Goal: Information Seeking & Learning: Learn about a topic

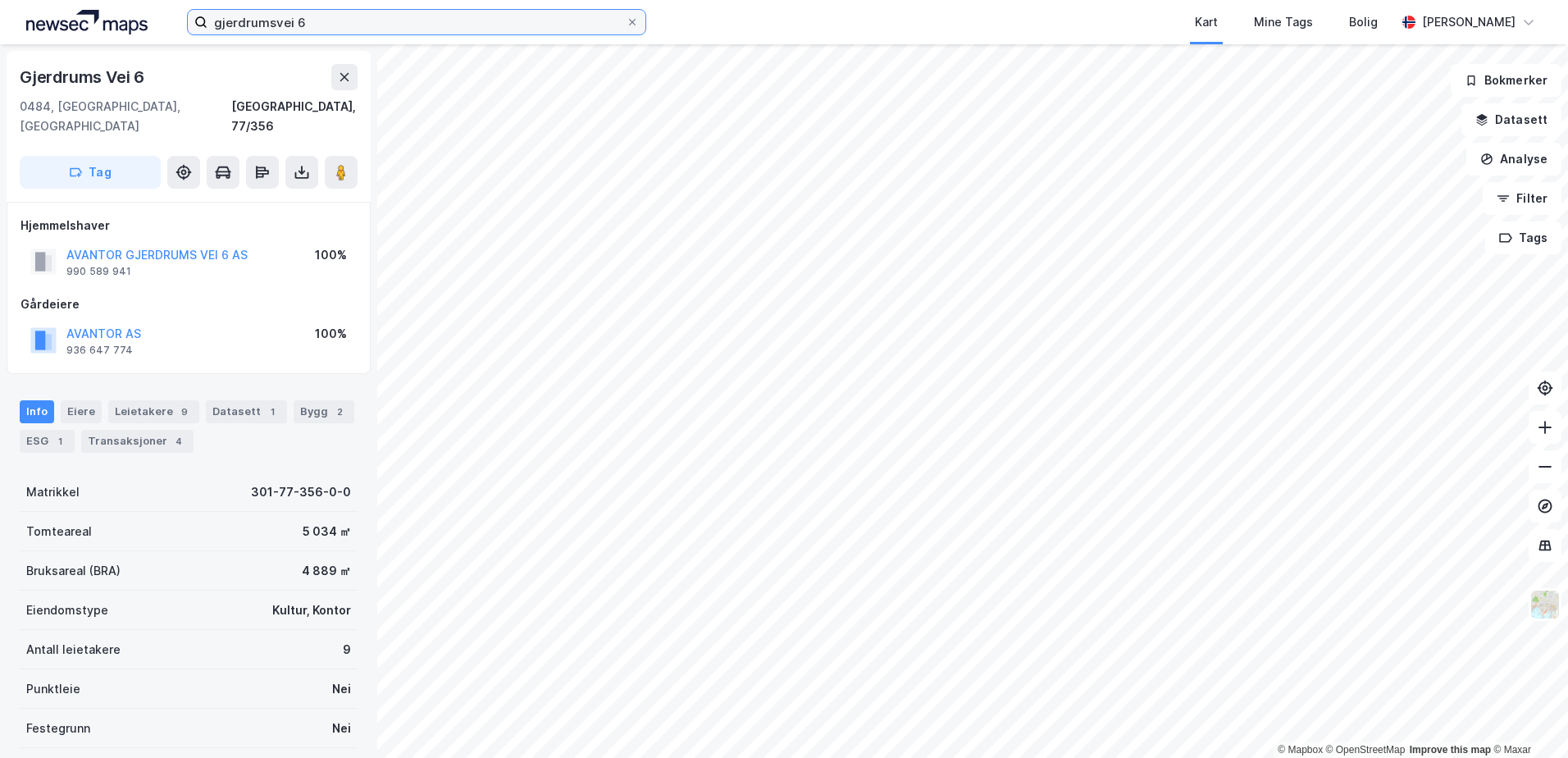
click at [314, 26] on input "gjerdrumsvei 6" at bounding box center [417, 22] width 419 height 25
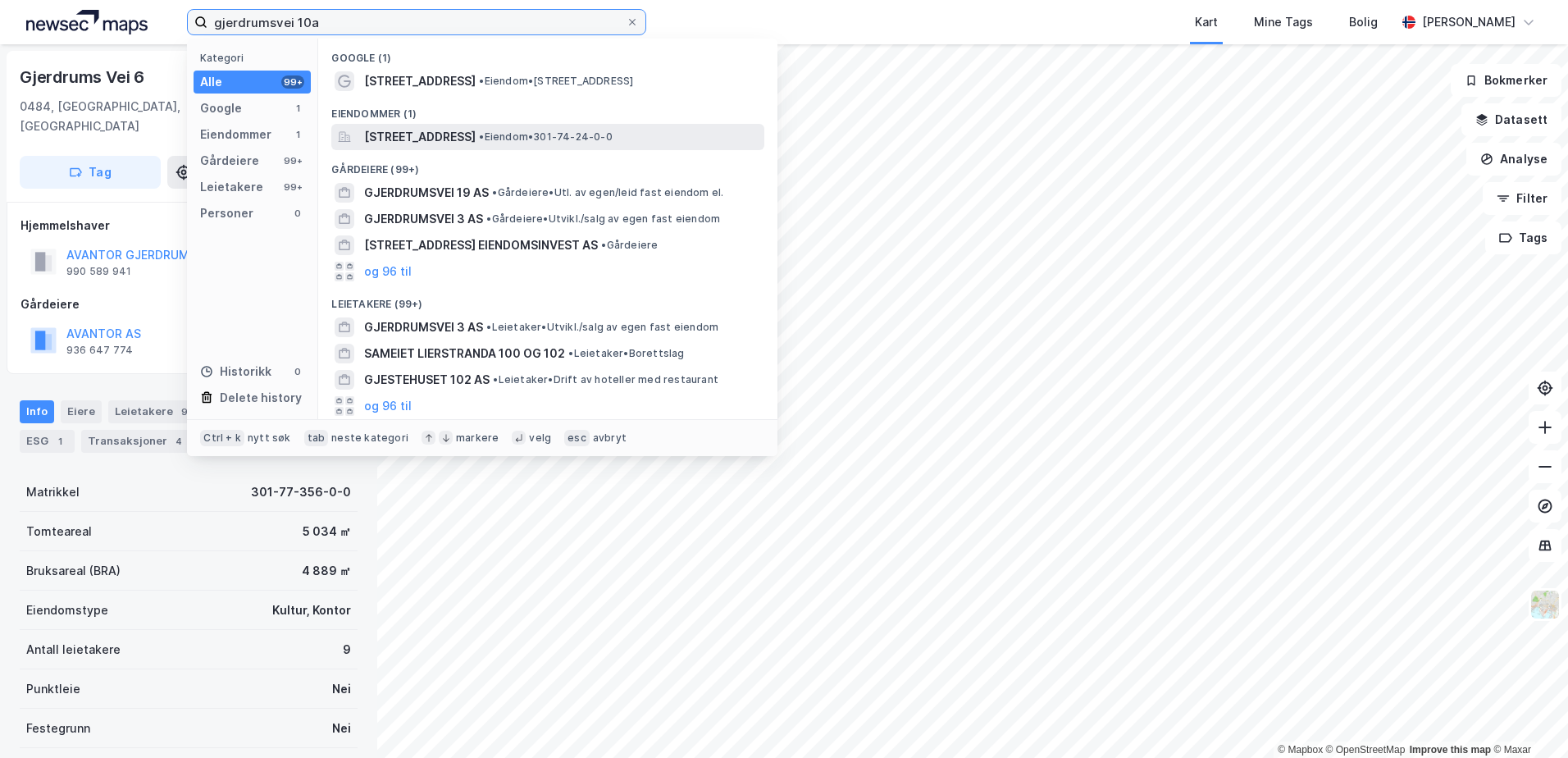
type input "gjerdrumsvei 10a"
click at [410, 142] on span "[STREET_ADDRESS]" at bounding box center [420, 137] width 112 height 20
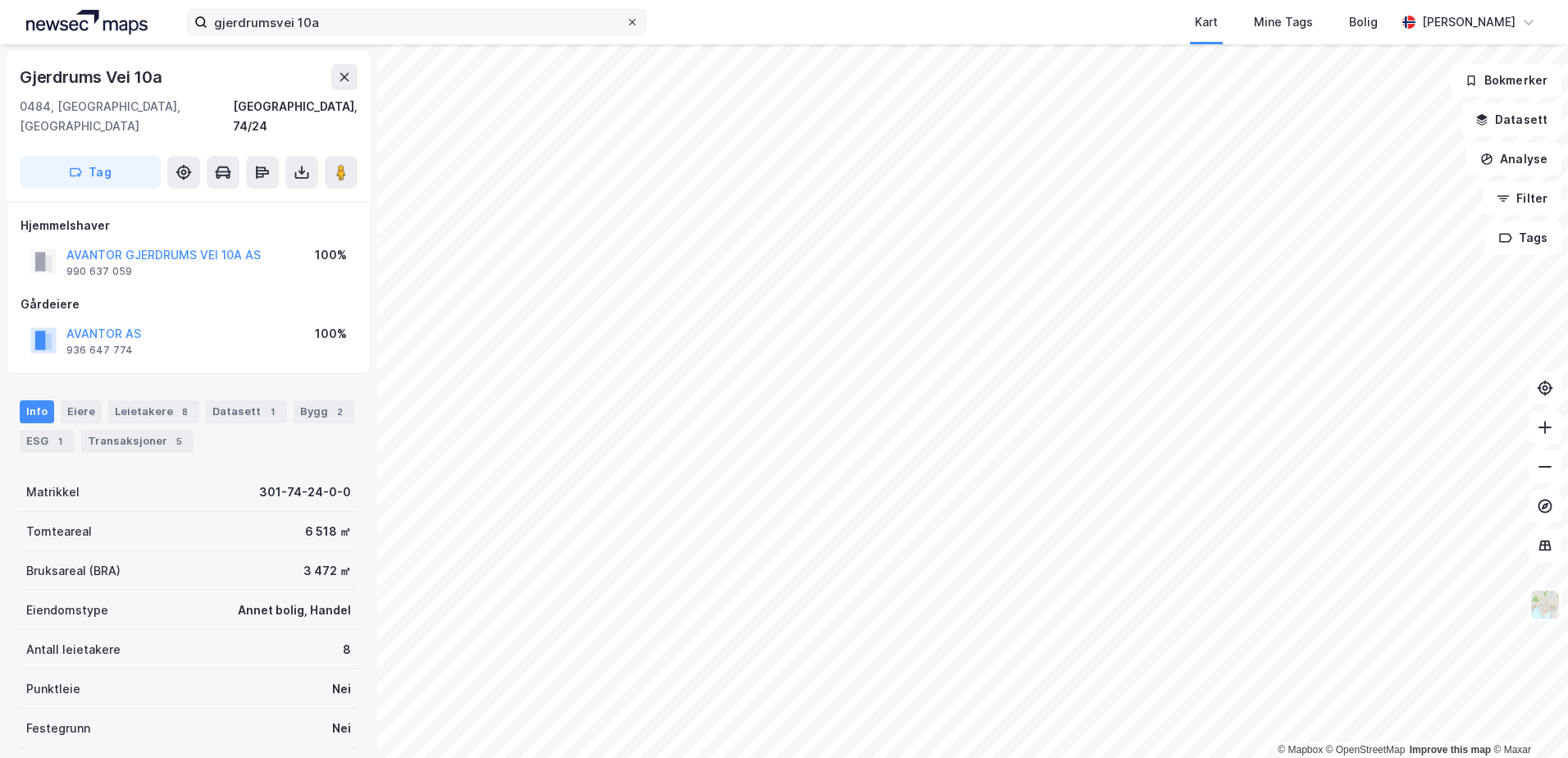
click at [630, 19] on icon at bounding box center [633, 22] width 10 height 10
click at [626, 19] on input "gjerdrumsvei 10a" at bounding box center [417, 22] width 419 height 25
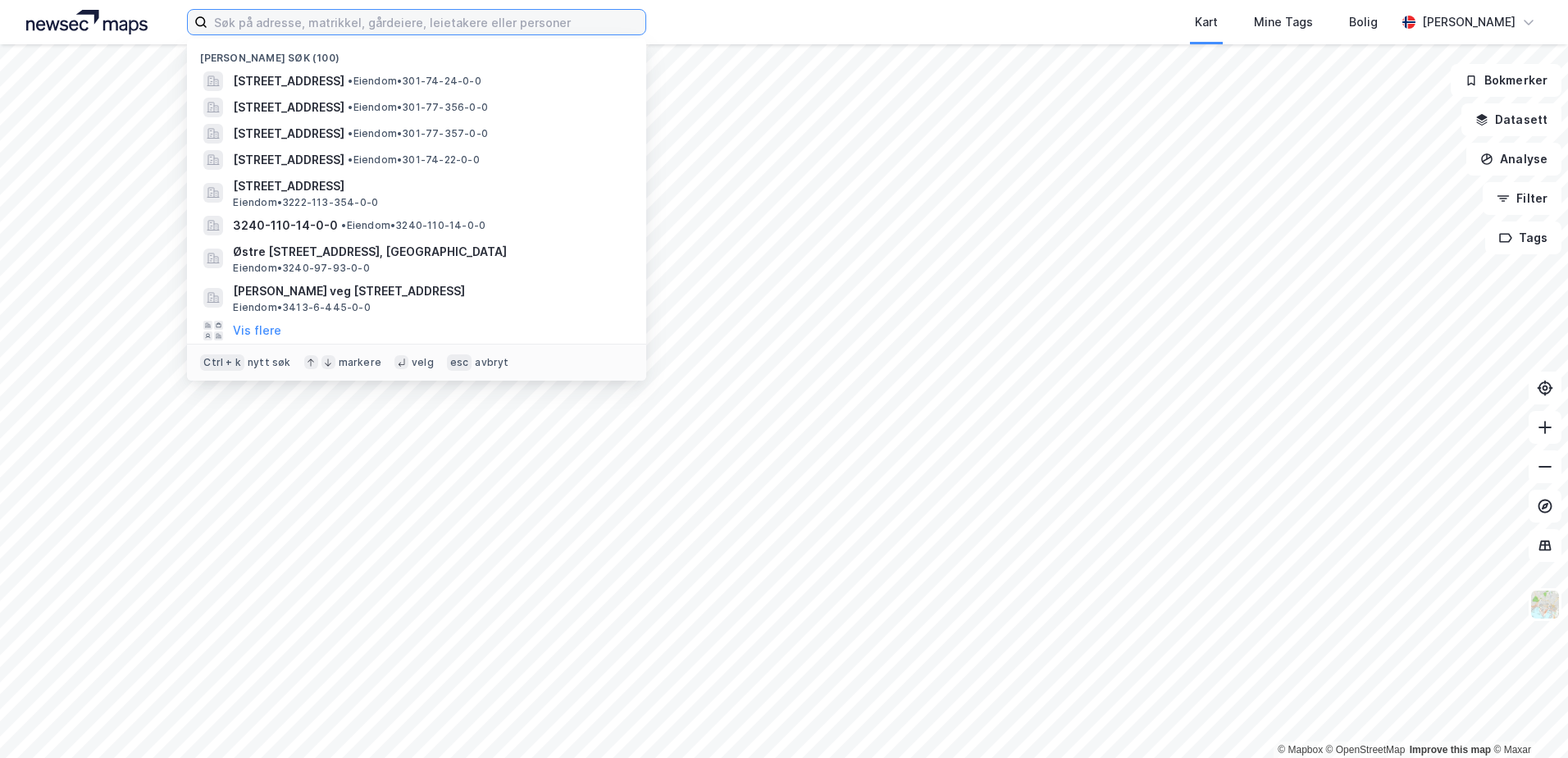
click at [404, 27] on input at bounding box center [427, 22] width 438 height 25
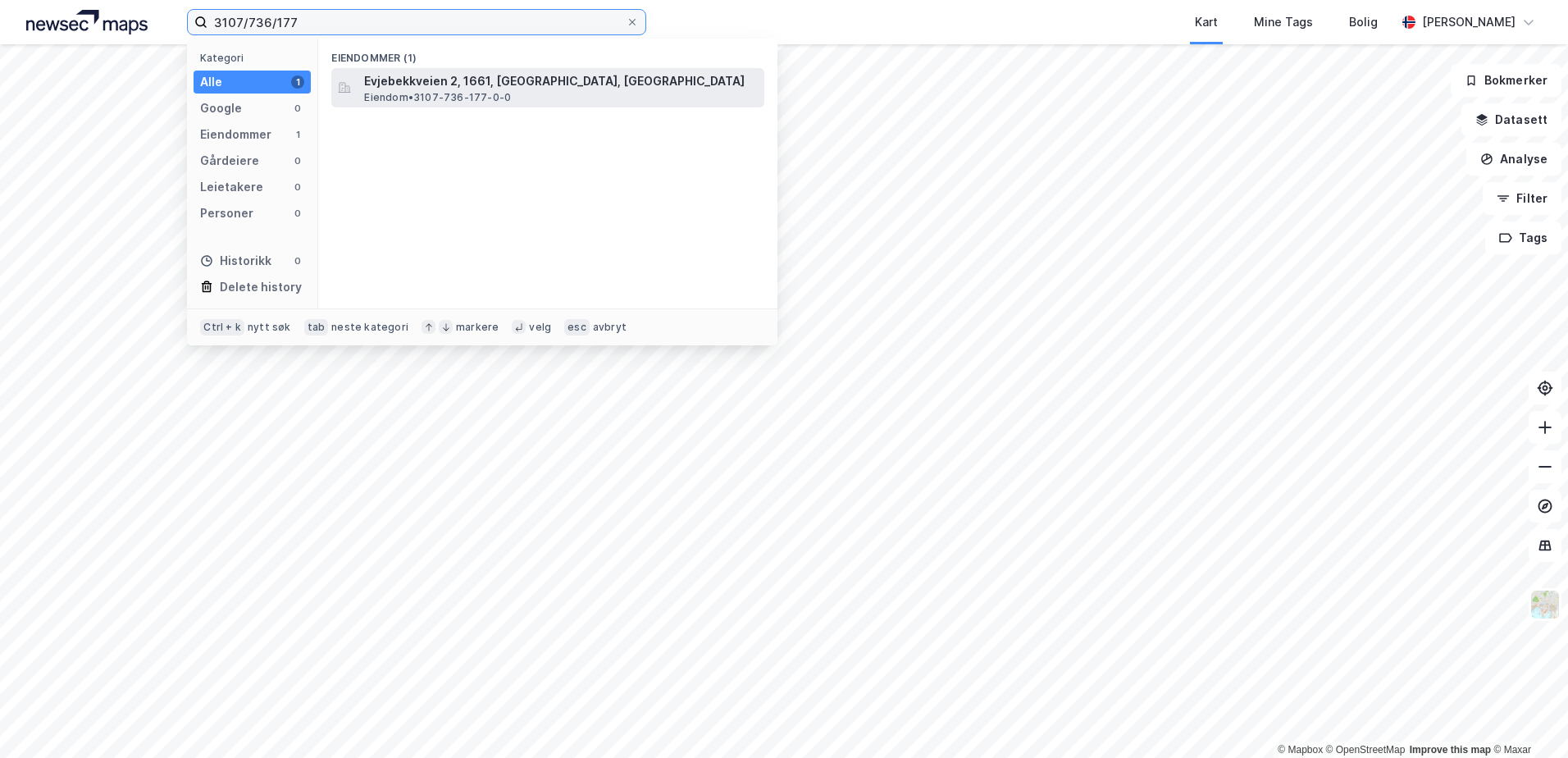
type input "3107/736/177"
click at [451, 85] on span "Evjebekkveien 2, 1661, [GEOGRAPHIC_DATA], [GEOGRAPHIC_DATA]" at bounding box center [561, 81] width 394 height 20
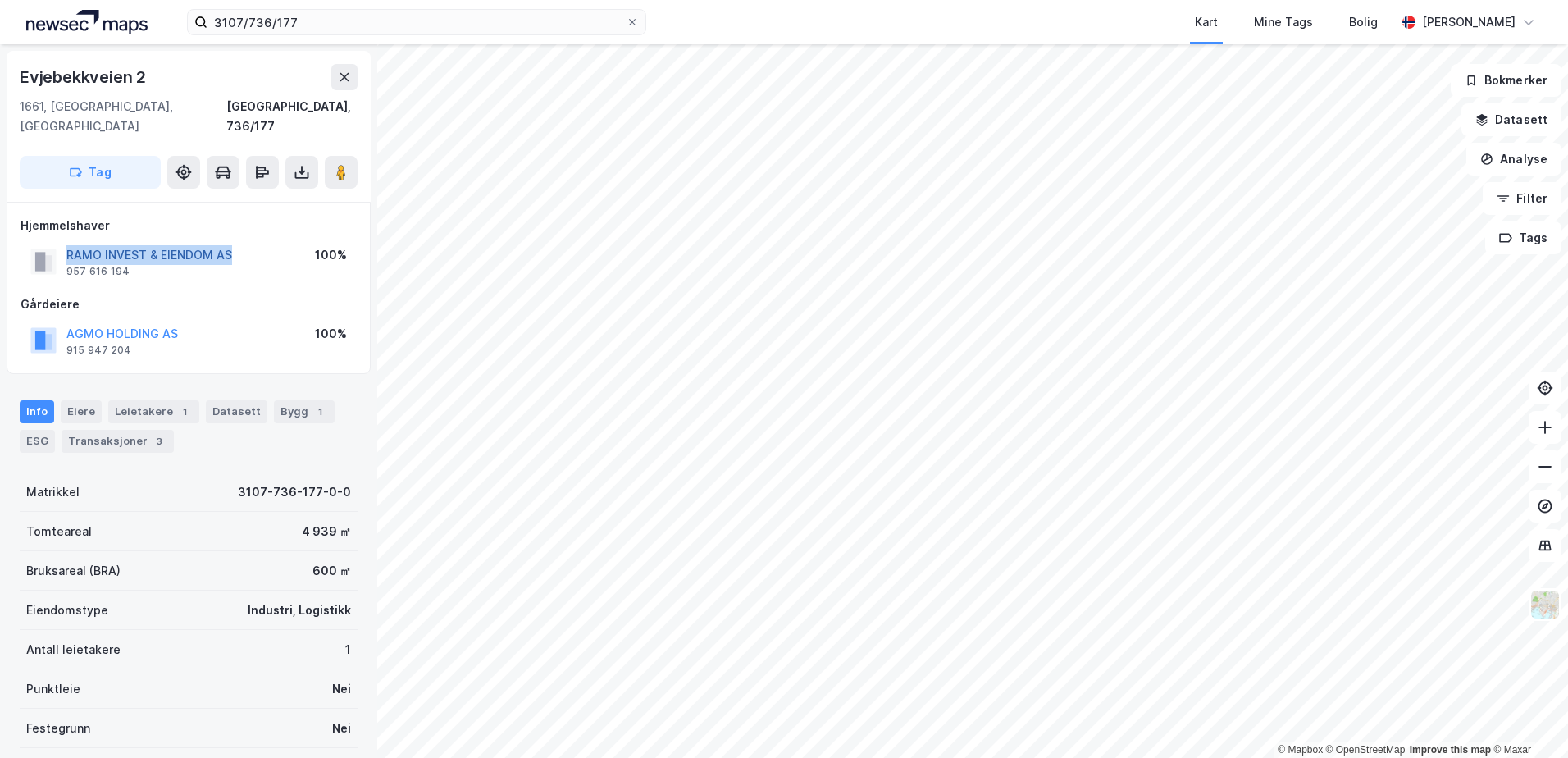
drag, startPoint x: 236, startPoint y: 237, endPoint x: 68, endPoint y: 241, distance: 168.0
click at [68, 241] on div "RAMO INVEST & EIENDOM AS 957 616 194 100%" at bounding box center [189, 261] width 337 height 40
copy button "RAMO INVEST & EIENDOM AS"
click at [280, 400] on div "Bygg 1" at bounding box center [304, 411] width 60 height 23
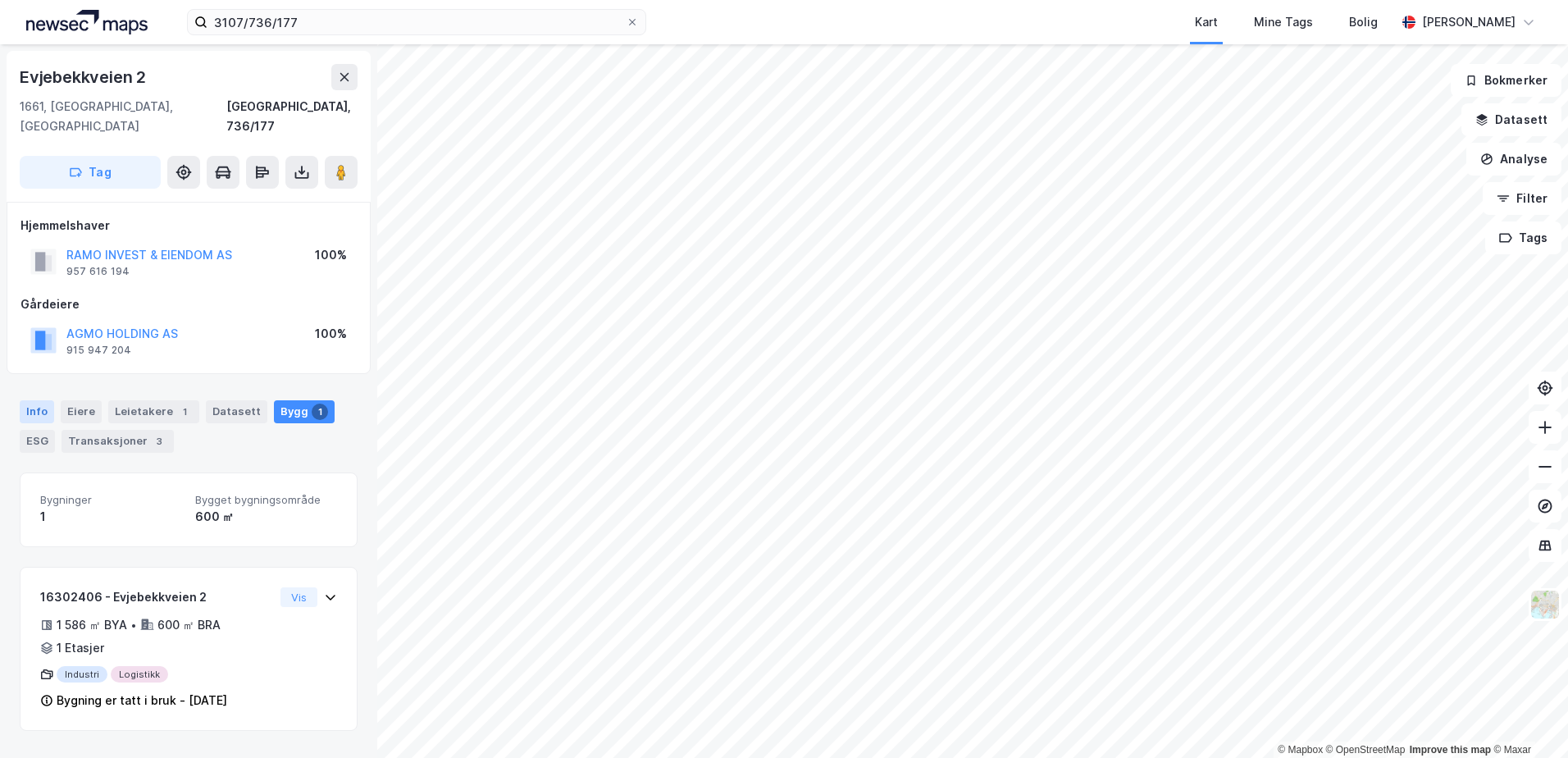
click at [36, 400] on div "Info" at bounding box center [37, 411] width 35 height 23
